Goal: Task Accomplishment & Management: Manage account settings

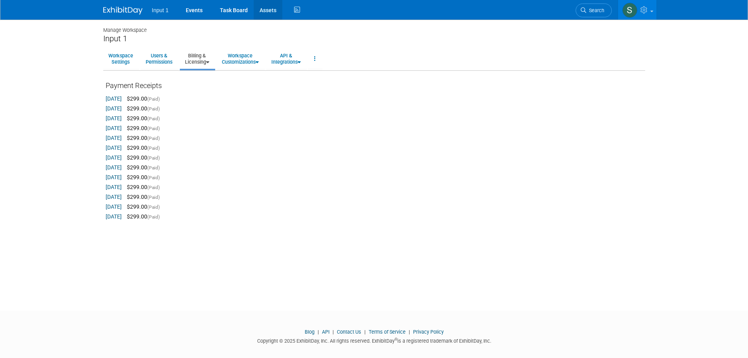
click at [266, 11] on link "Assets" at bounding box center [268, 10] width 29 height 20
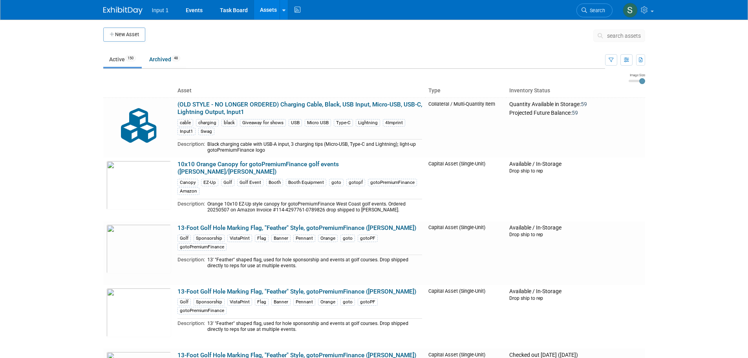
click at [603, 31] on button "search assets" at bounding box center [619, 35] width 52 height 13
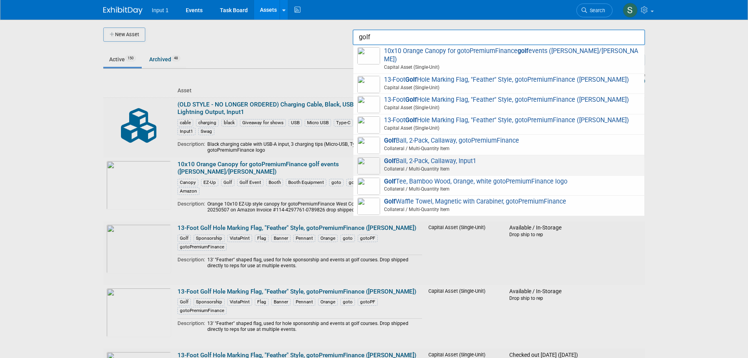
click at [469, 157] on span "Golf Ball, 2-Pack, Callaway, Input1 Collateral / Multi-Quantity Item" at bounding box center [498, 165] width 283 height 16
type input "Golf Ball, 2-Pack, Callaway, Input1"
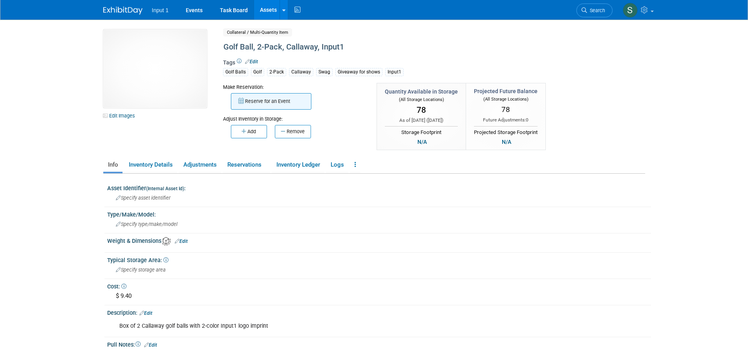
click at [267, 101] on button "Reserve for an Event" at bounding box center [271, 101] width 81 height 16
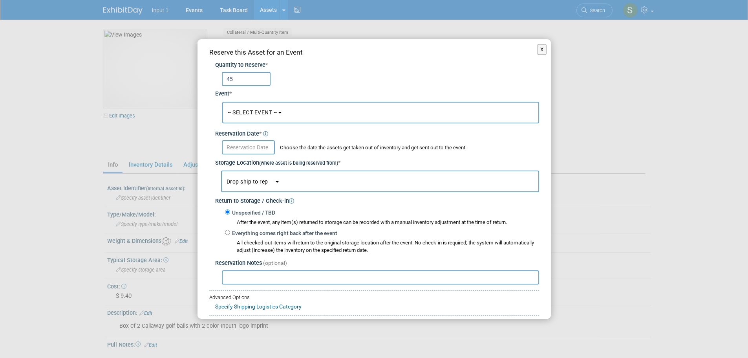
type input "45"
click at [265, 113] on span "-- SELECT EVENT --" at bounding box center [252, 112] width 49 height 6
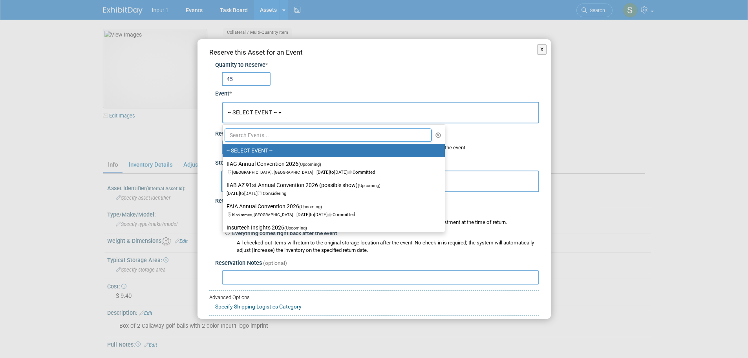
click at [255, 138] on input "text" at bounding box center [328, 134] width 207 height 13
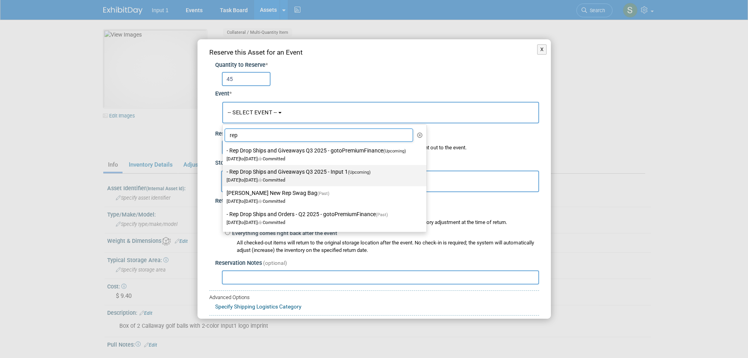
type input "rep"
click at [273, 178] on span "Jul 1, 2025 to Sep 30, 2025 Committed" at bounding box center [301, 175] width 149 height 13
click at [224, 174] on input "- Rep Drop Ships and Giveaways Q3 2025 - Input 1 (Upcoming) Jul 1, 2025 to Sep …" at bounding box center [221, 171] width 5 height 5
select select "11146710"
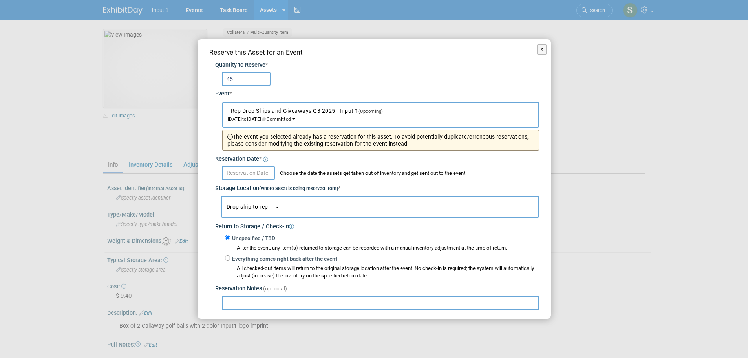
click at [251, 173] on input "text" at bounding box center [248, 173] width 53 height 14
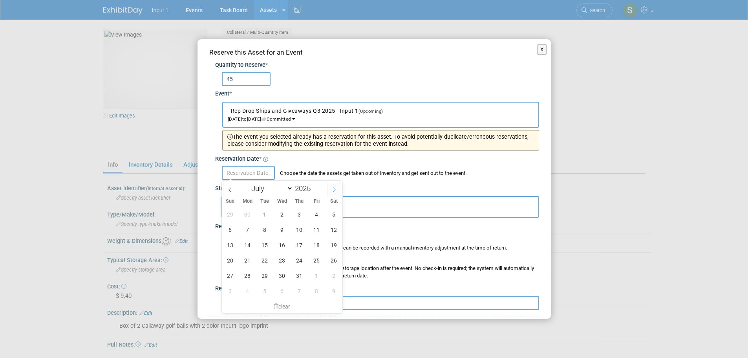
click at [333, 190] on icon at bounding box center [333, 189] width 5 height 5
select select "8"
click at [297, 215] on span "4" at bounding box center [299, 214] width 15 height 15
type input "Sep 4, 2025"
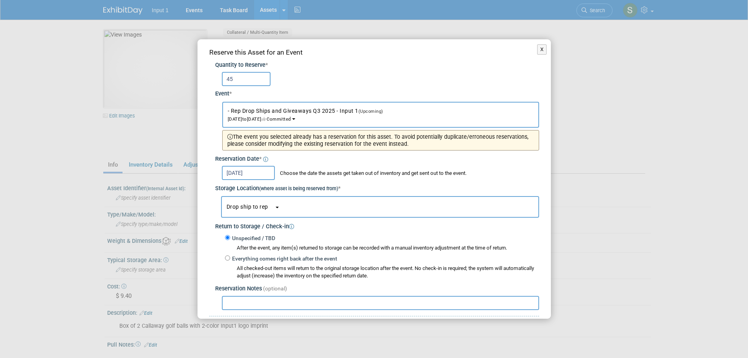
click at [261, 210] on button "Drop ship to rep" at bounding box center [380, 207] width 318 height 22
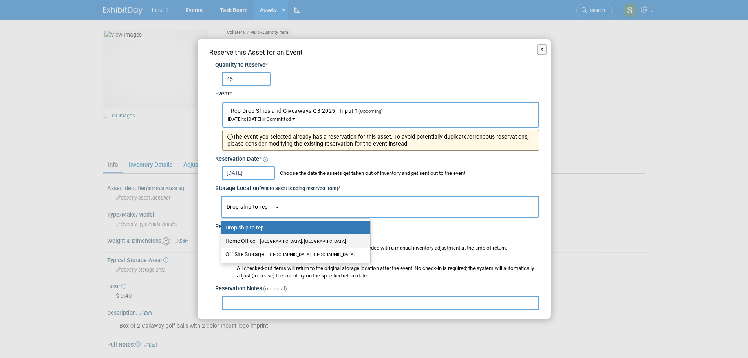
click at [257, 240] on span "Westlake Village, CA" at bounding box center [300, 241] width 91 height 5
click at [223, 240] on input "Home Office Westlake Village, CA" at bounding box center [220, 240] width 5 height 5
select select "11223761"
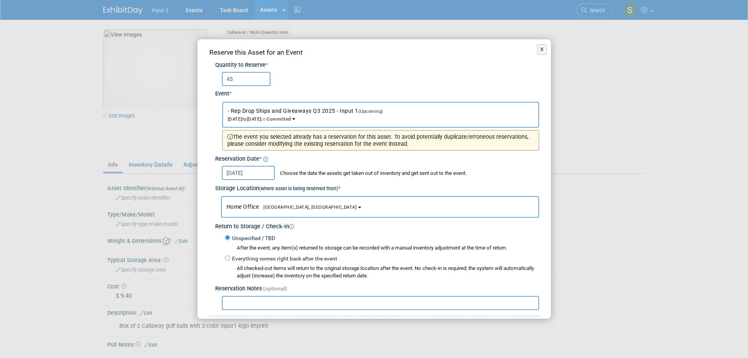
click at [229, 301] on input "text" at bounding box center [380, 303] width 317 height 14
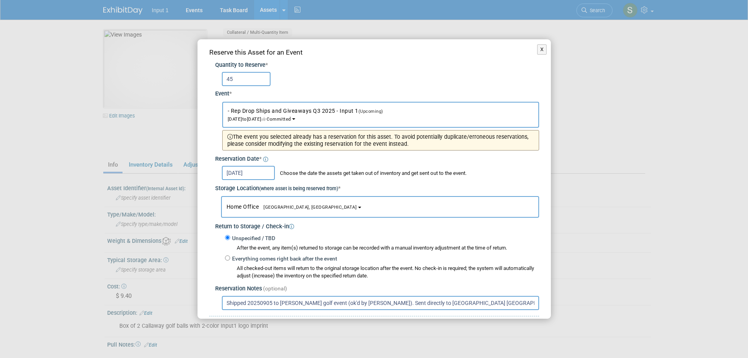
paste input "1ZV852B51333380497"
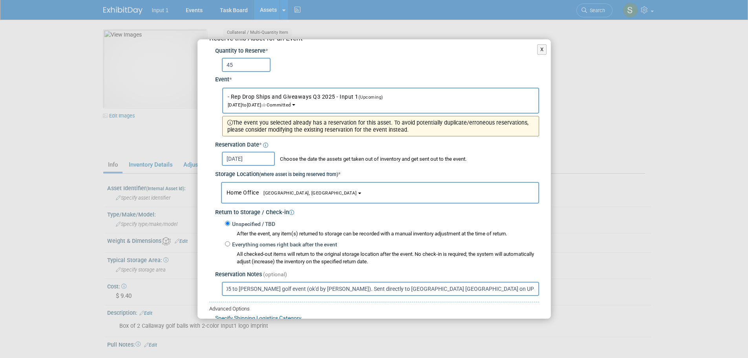
scroll to position [68, 0]
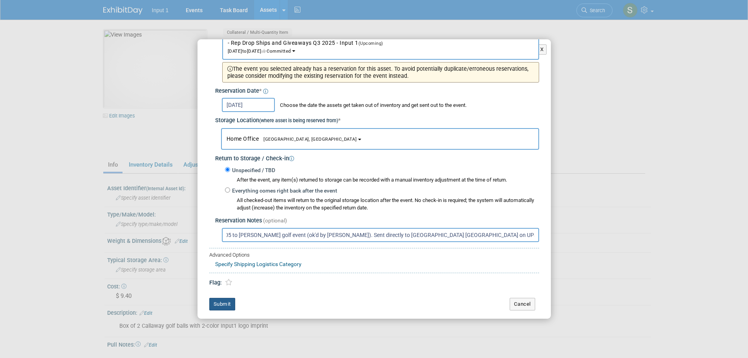
type input "Shipped 20250905 to Jim Nowak golf event (ok'd by Rene). Sent directly to Hampt…"
drag, startPoint x: 225, startPoint y: 304, endPoint x: 293, endPoint y: 302, distance: 68.0
click at [225, 304] on button "Submit" at bounding box center [222, 304] width 26 height 13
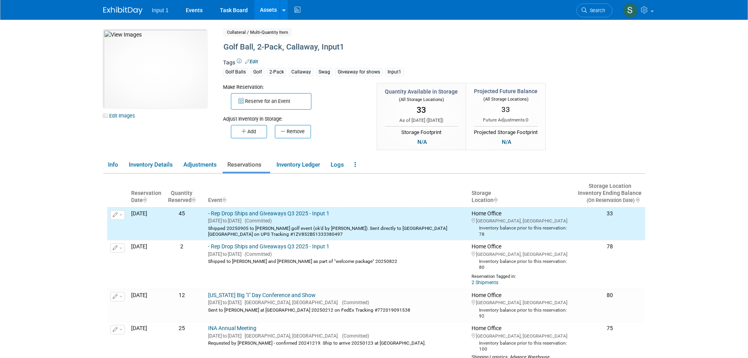
click at [619, 123] on div "10049746-10720844-e3755e14-1b4d-42a1-809b-adbcbca13d41.jpg Edit Images Collater…" at bounding box center [374, 90] width 554 height 122
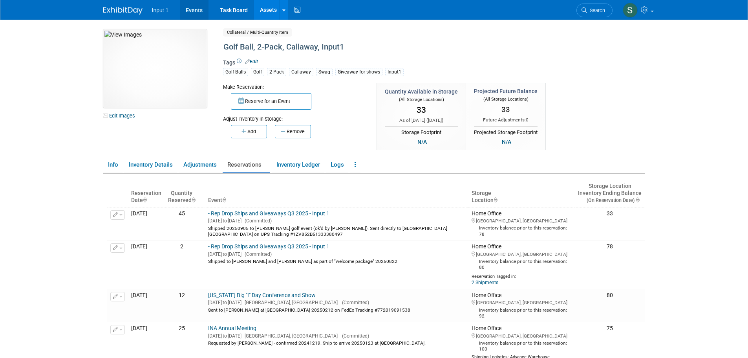
click at [192, 7] on link "Events" at bounding box center [194, 10] width 29 height 20
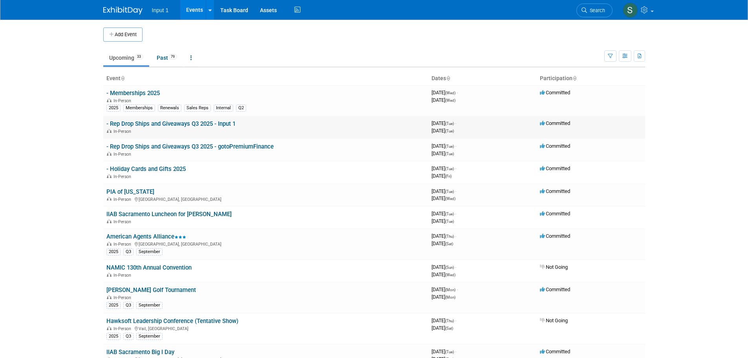
click at [199, 122] on link "- Rep Drop Ships and Giveaways Q3 2025 - Input 1" at bounding box center [170, 123] width 129 height 7
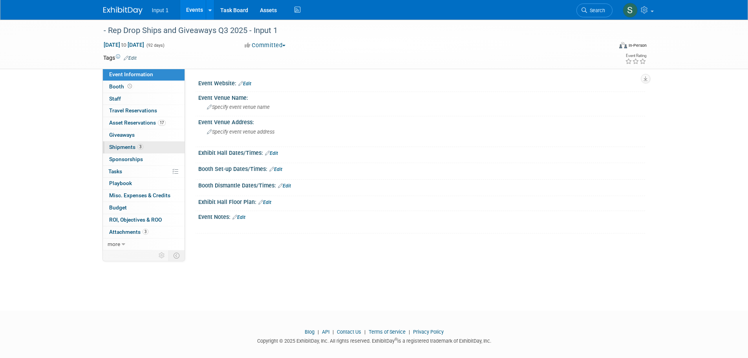
click at [124, 147] on span "Shipments 3" at bounding box center [126, 147] width 34 height 6
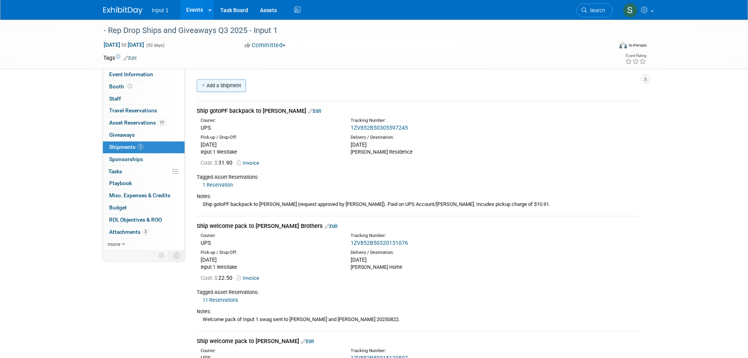
click at [228, 85] on link "Add a Shipment" at bounding box center [221, 85] width 49 height 13
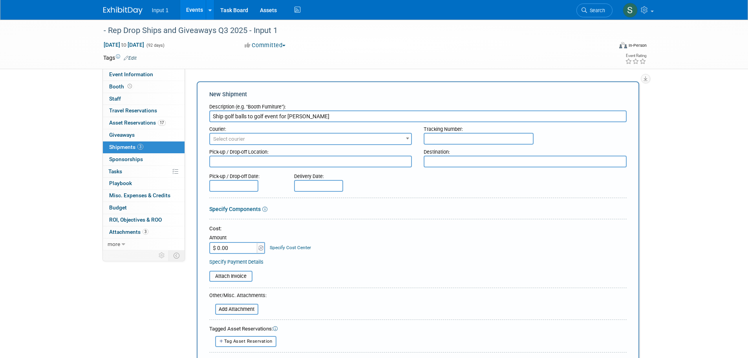
type input "Ship golf balls to golf event for [PERSON_NAME]"
click at [229, 139] on span "Select courier" at bounding box center [229, 139] width 32 height 6
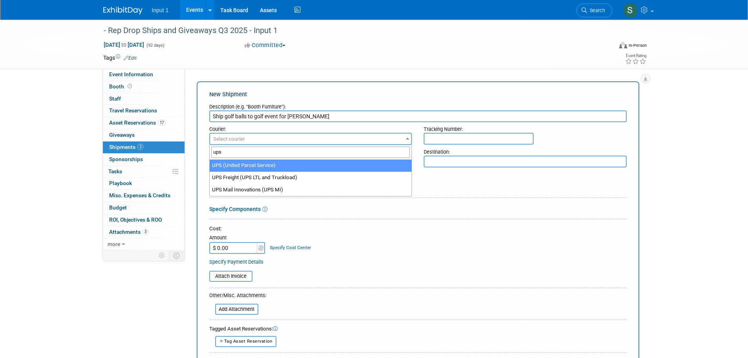
type input "ups"
select select "508"
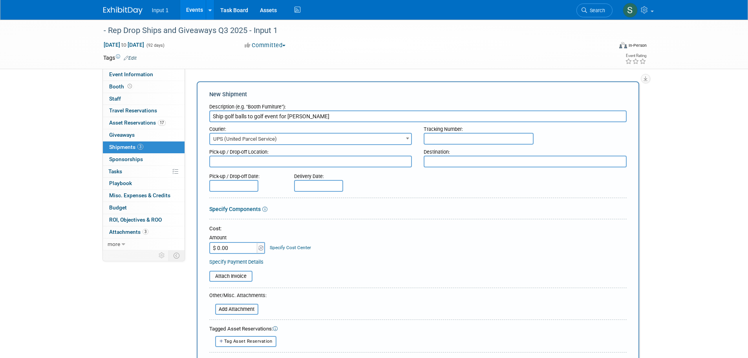
click at [458, 139] on input "text" at bounding box center [479, 139] width 110 height 12
paste input "1ZV852B51333380497"
type input "1ZV852B51333380497"
click at [245, 159] on textarea at bounding box center [310, 162] width 203 height 12
type textarea "Input 1 Westlake"
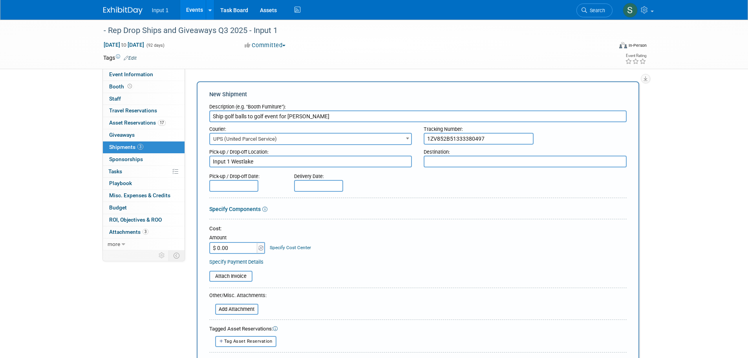
click at [438, 163] on textarea at bounding box center [525, 162] width 203 height 12
paste textarea "Hampton Inn Columbus/Delaware, Attn: Jim Nowak (Guest) 7329 State Route 36 37, …"
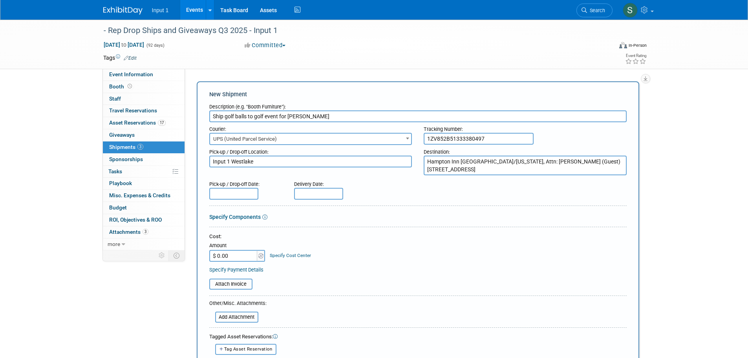
type textarea "Hampton Inn Columbus/Delaware, Attn: Jim Nowak (Guest) 7329 State Route 36 37, …"
click at [431, 195] on div "Pick-up / Drop-off Date: Delivery Date:" at bounding box center [417, 188] width 429 height 22
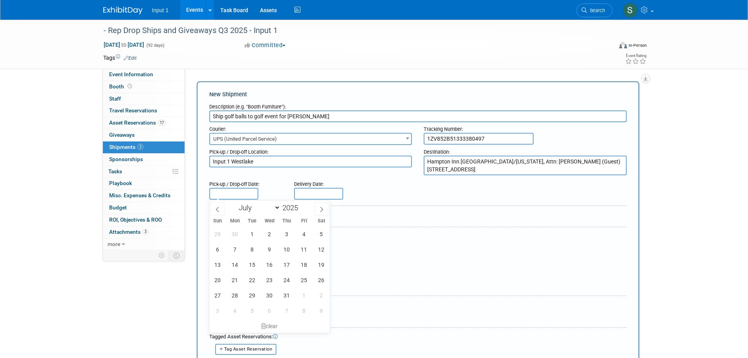
click at [231, 194] on input "text" at bounding box center [233, 194] width 49 height 12
click at [324, 210] on icon at bounding box center [321, 209] width 5 height 5
select select "8"
click at [301, 235] on span "5" at bounding box center [304, 233] width 15 height 15
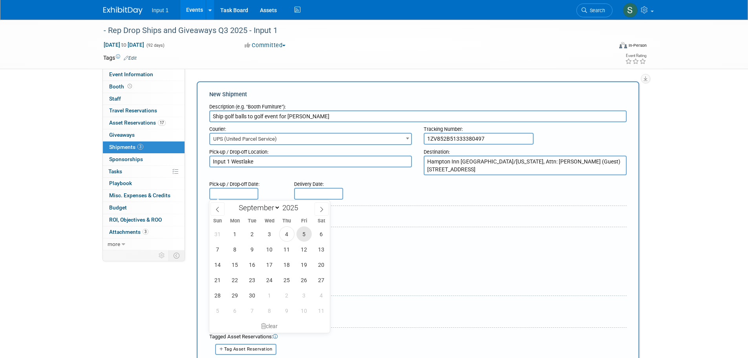
type input "Sep 5, 2025"
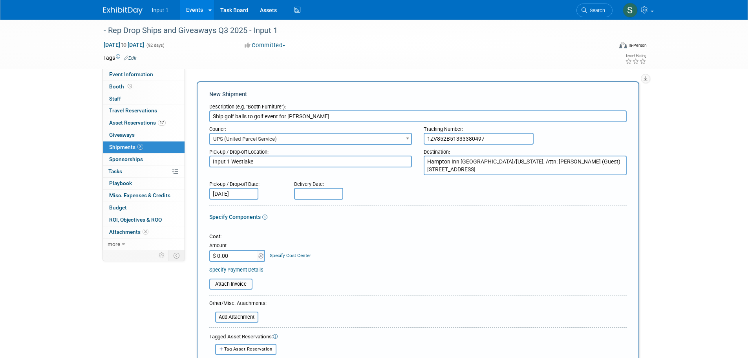
click at [310, 192] on input "text" at bounding box center [318, 194] width 49 height 12
click at [321, 249] on span "7" at bounding box center [319, 249] width 15 height 15
type input "Jul 7, 2025"
click at [322, 197] on input "Jul 7, 2025" at bounding box center [318, 194] width 49 height 12
click at [407, 207] on icon at bounding box center [406, 209] width 5 height 5
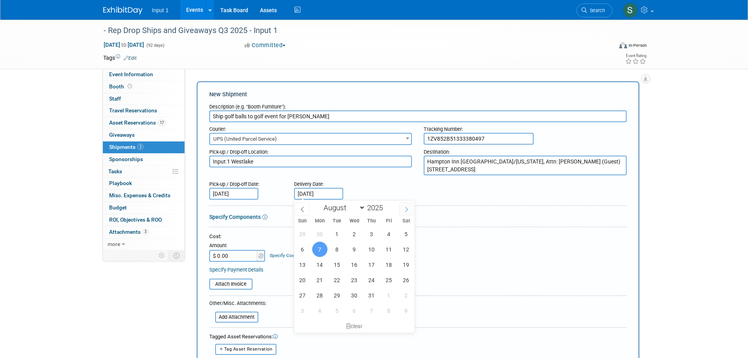
click at [407, 207] on icon at bounding box center [406, 209] width 5 height 5
select select "8"
click at [318, 250] on span "8" at bounding box center [319, 249] width 15 height 15
type input "Sep 8, 2025"
click at [408, 213] on div "Specify Components" at bounding box center [418, 217] width 418 height 8
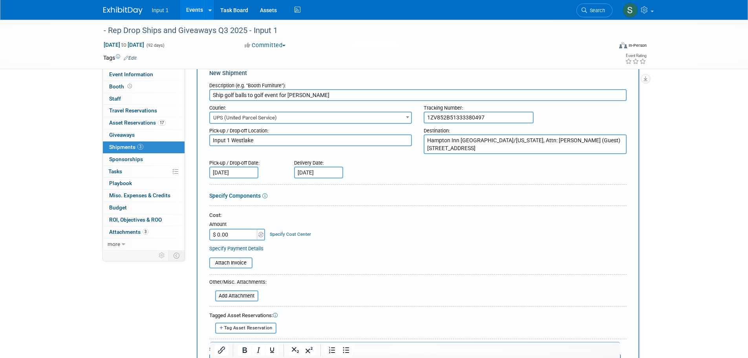
scroll to position [39, 0]
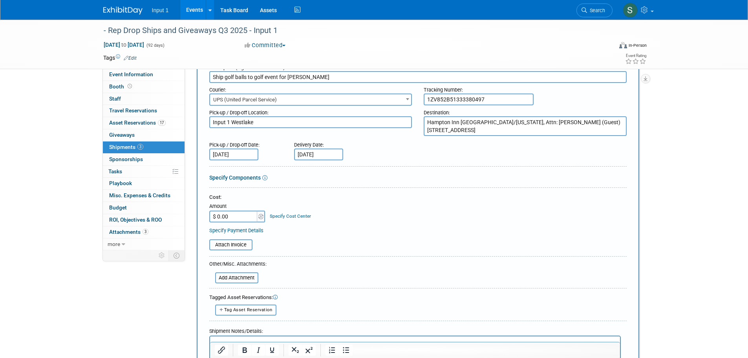
click at [229, 216] on input "$ 0.00" at bounding box center [233, 217] width 49 height 12
type input "$ 126.15"
click at [444, 223] on div "Cost: Amount $ 126.15 Specify Cost Center Cost Center -- Not Specified --" at bounding box center [418, 214] width 418 height 40
click at [226, 247] on input "file" at bounding box center [204, 244] width 93 height 9
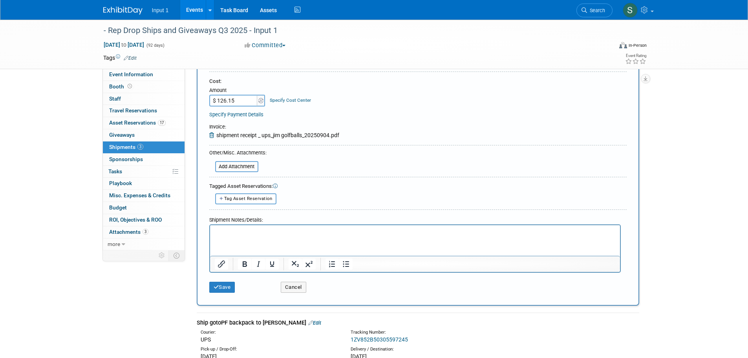
scroll to position [157, 0]
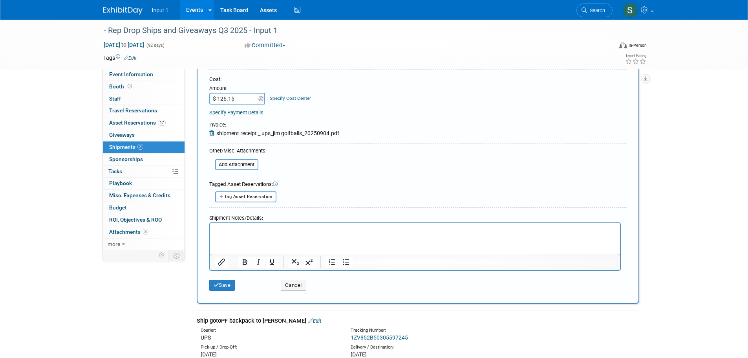
click at [214, 234] on html at bounding box center [415, 228] width 410 height 11
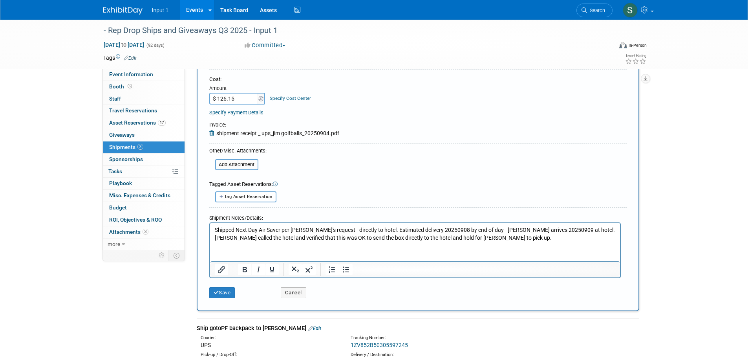
drag, startPoint x: 407, startPoint y: 303, endPoint x: 277, endPoint y: 277, distance: 131.9
click at [399, 305] on div "New Shipment Description (e.g. "Booth Furniture"): Ship golf balls to golf even…" at bounding box center [418, 117] width 443 height 387
click at [282, 229] on p "Shipped Next Day Air Saver per Jim's request - directly to hotel. Estimated del…" at bounding box center [414, 233] width 401 height 15
click at [487, 241] on html "Shipped Next Day Air Saver 20250905 per Jim's request - directly to hotel. Esti…" at bounding box center [415, 232] width 410 height 18
click at [237, 237] on p "Shipped Next Day Air Saver 20250905 per Jim's request - directly to hotel. Esti…" at bounding box center [414, 233] width 401 height 15
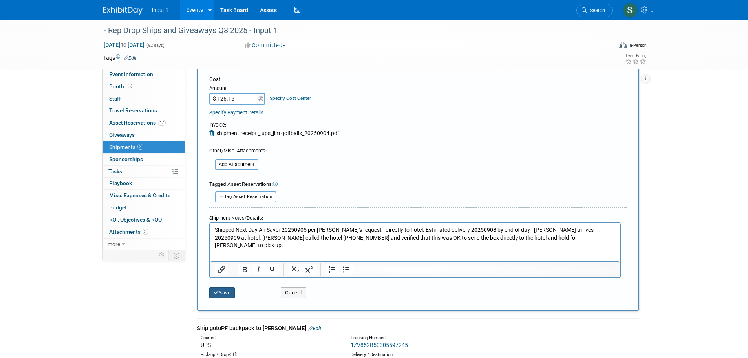
click at [231, 292] on button "Save" at bounding box center [222, 292] width 26 height 11
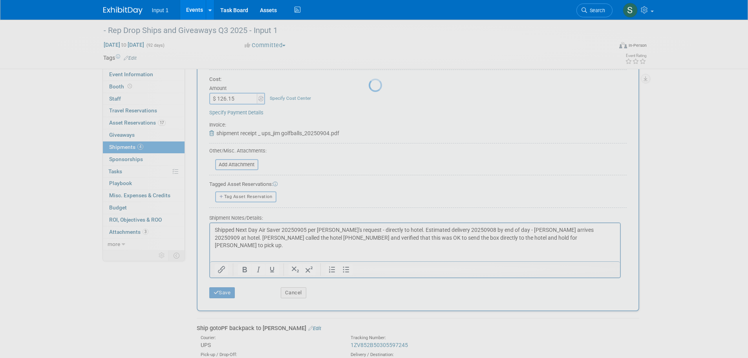
click at [380, 154] on div at bounding box center [374, 179] width 11 height 358
click at [242, 11] on link "Task Board" at bounding box center [234, 10] width 40 height 20
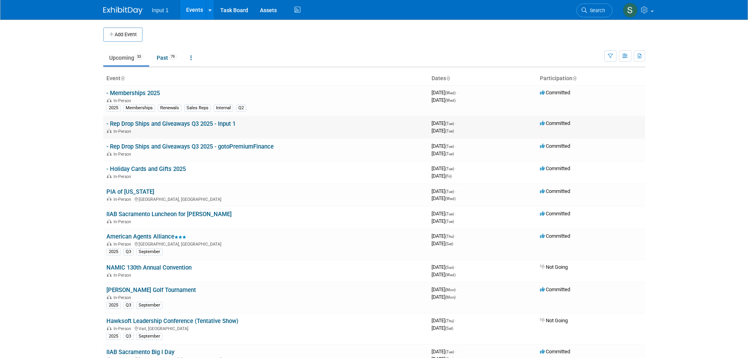
click at [177, 123] on link "- Rep Drop Ships and Giveaways Q3 2025 - Input 1" at bounding box center [170, 123] width 129 height 7
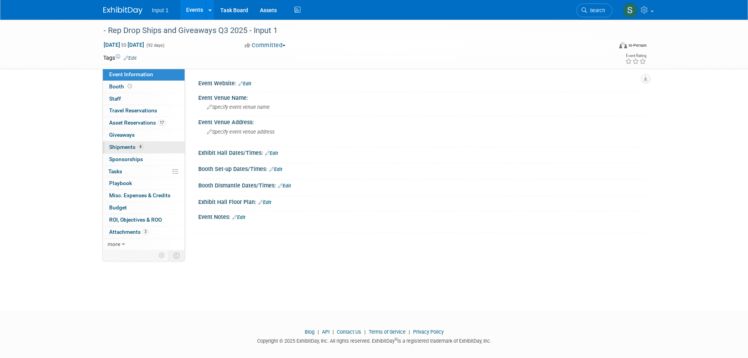
click at [130, 145] on span "Shipments 4" at bounding box center [126, 147] width 34 height 6
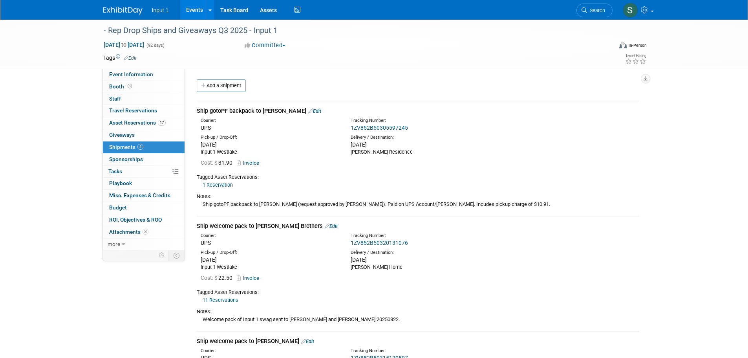
click at [467, 111] on div "Ship gotoPF backpack to [PERSON_NAME] Edit" at bounding box center [418, 111] width 443 height 8
click at [559, 170] on div "Tagged Asset Reservations: 1 Reservation Make/Model: Quantity Reserved: 1 Reser…" at bounding box center [418, 179] width 443 height 20
click at [701, 241] on div "- Rep Drop Ships and Giveaways Q3 2025 - Input 1 [DATE] to [DATE] (92 days) [DA…" at bounding box center [374, 299] width 748 height 559
